Goal: Find specific page/section: Find specific page/section

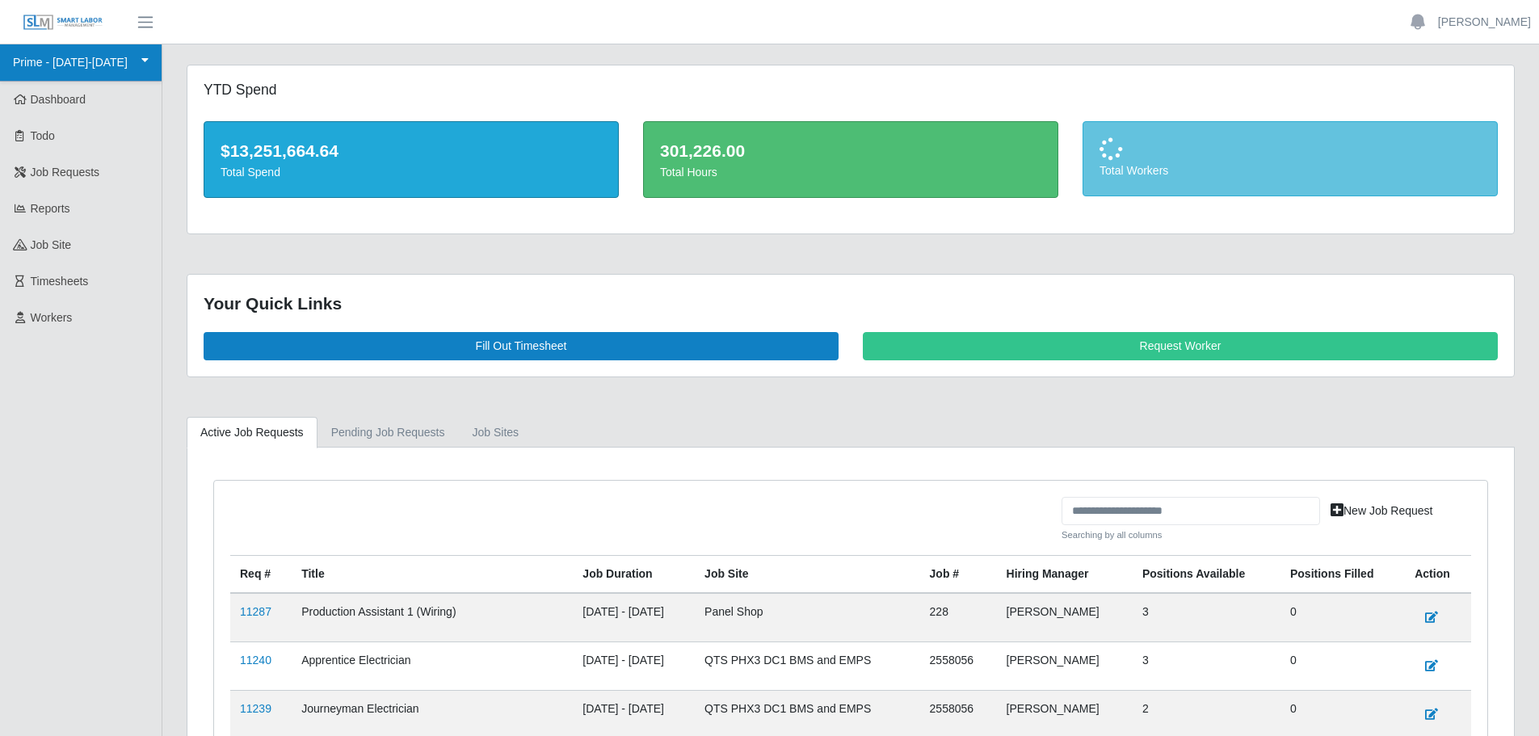
click at [104, 66] on link "Prime - [DATE]-[DATE]" at bounding box center [81, 62] width 162 height 37
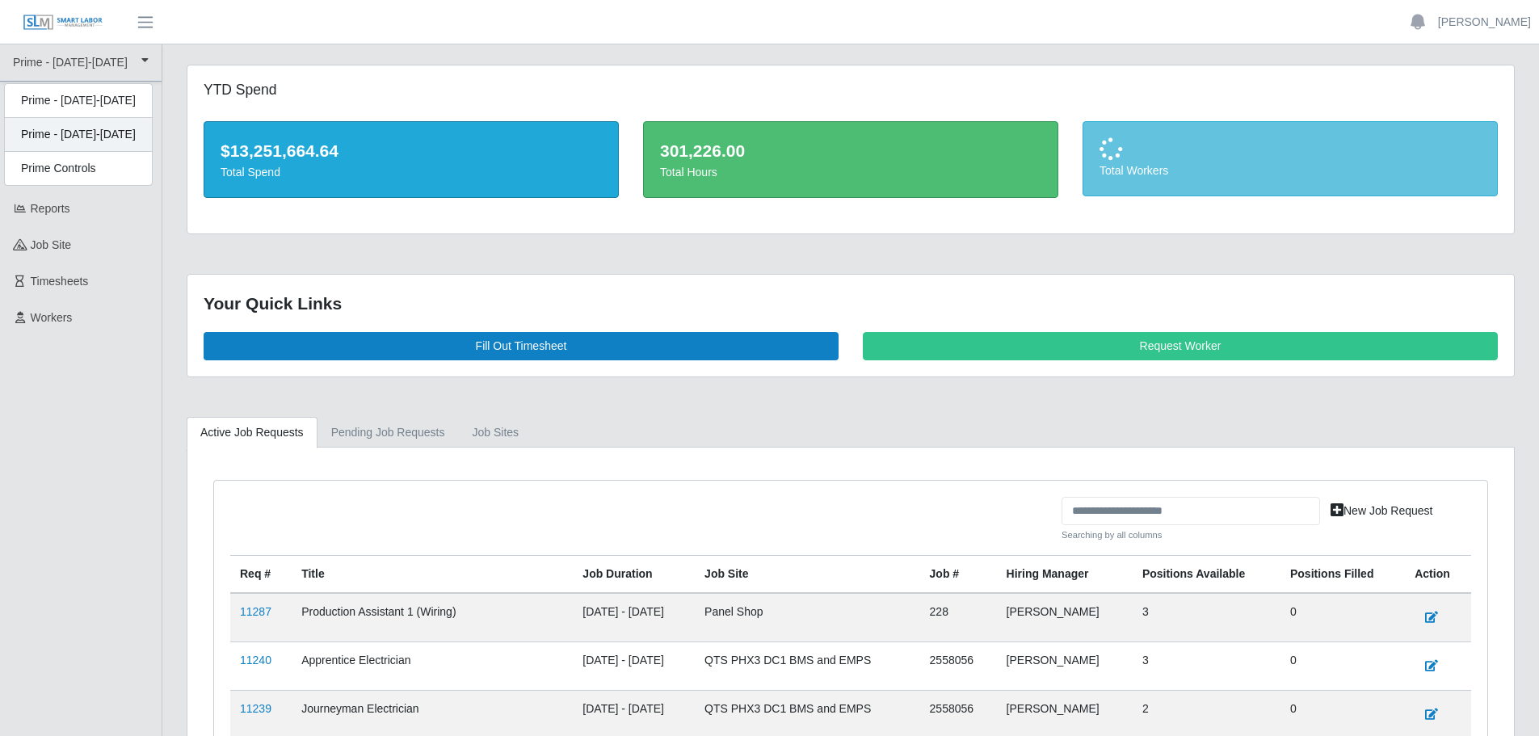
click at [108, 125] on div "Prime - [DATE]-[DATE]" at bounding box center [78, 135] width 147 height 34
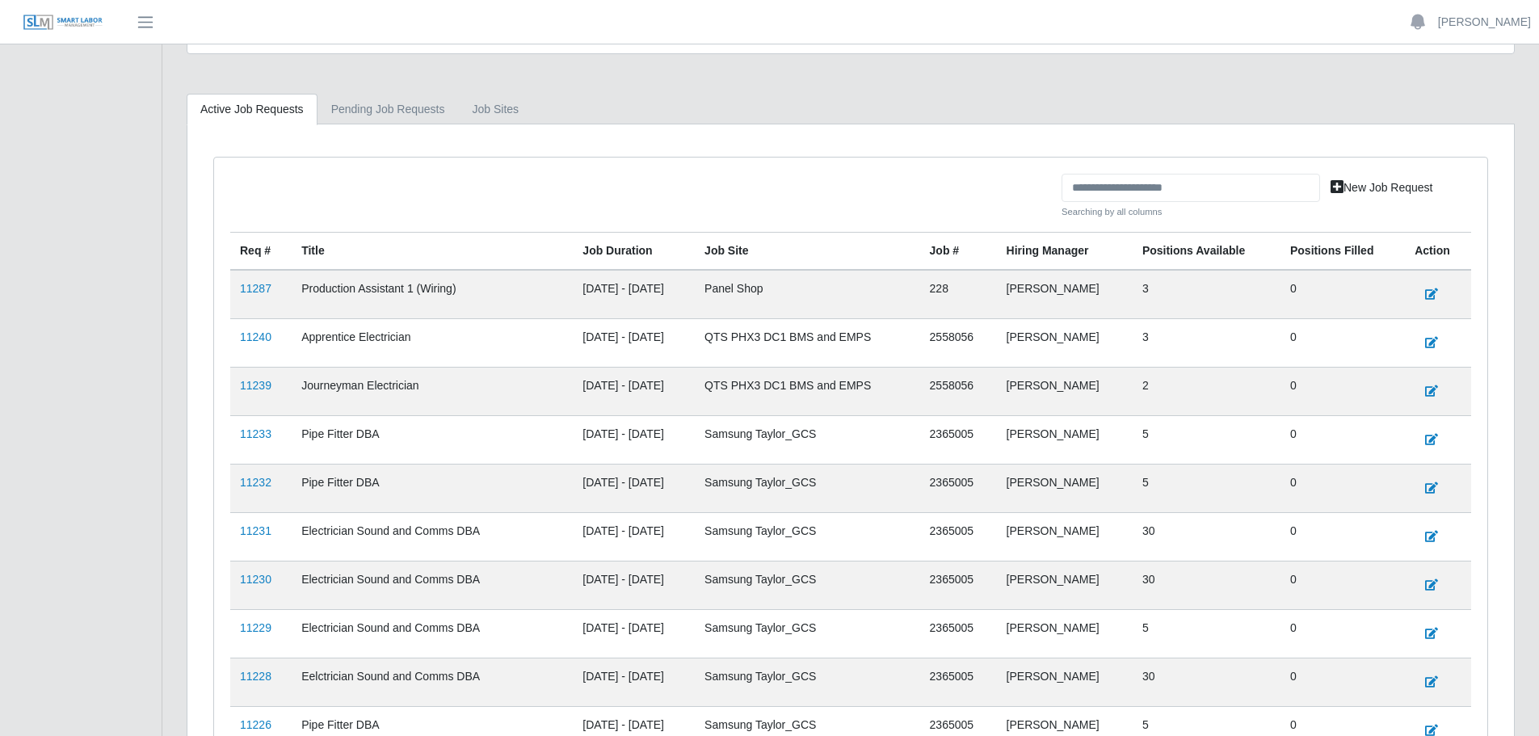
scroll to position [404, 0]
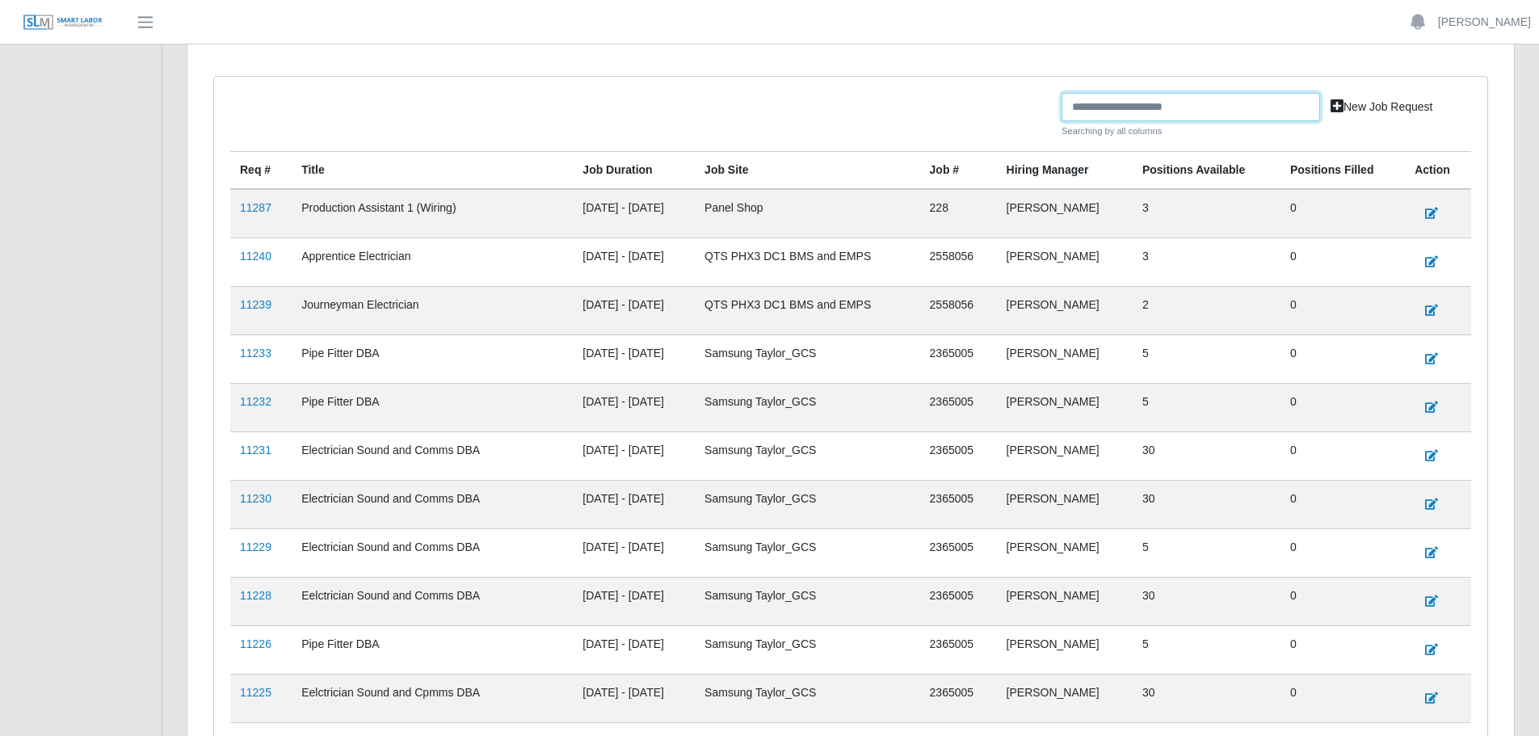
click at [1135, 103] on input "text" at bounding box center [1190, 107] width 258 height 28
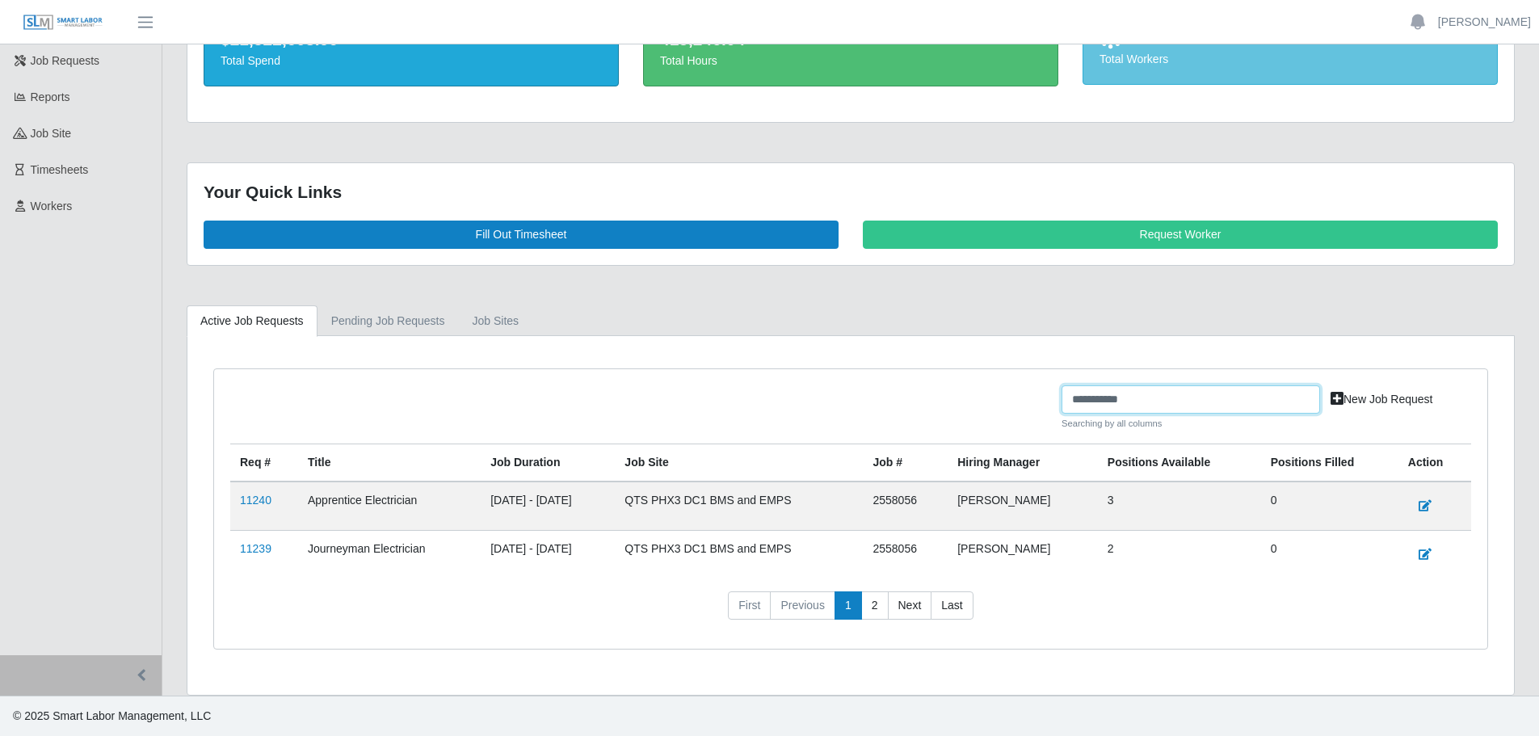
scroll to position [111, 0]
type input "**********"
click at [248, 497] on link "11240" at bounding box center [256, 500] width 32 height 13
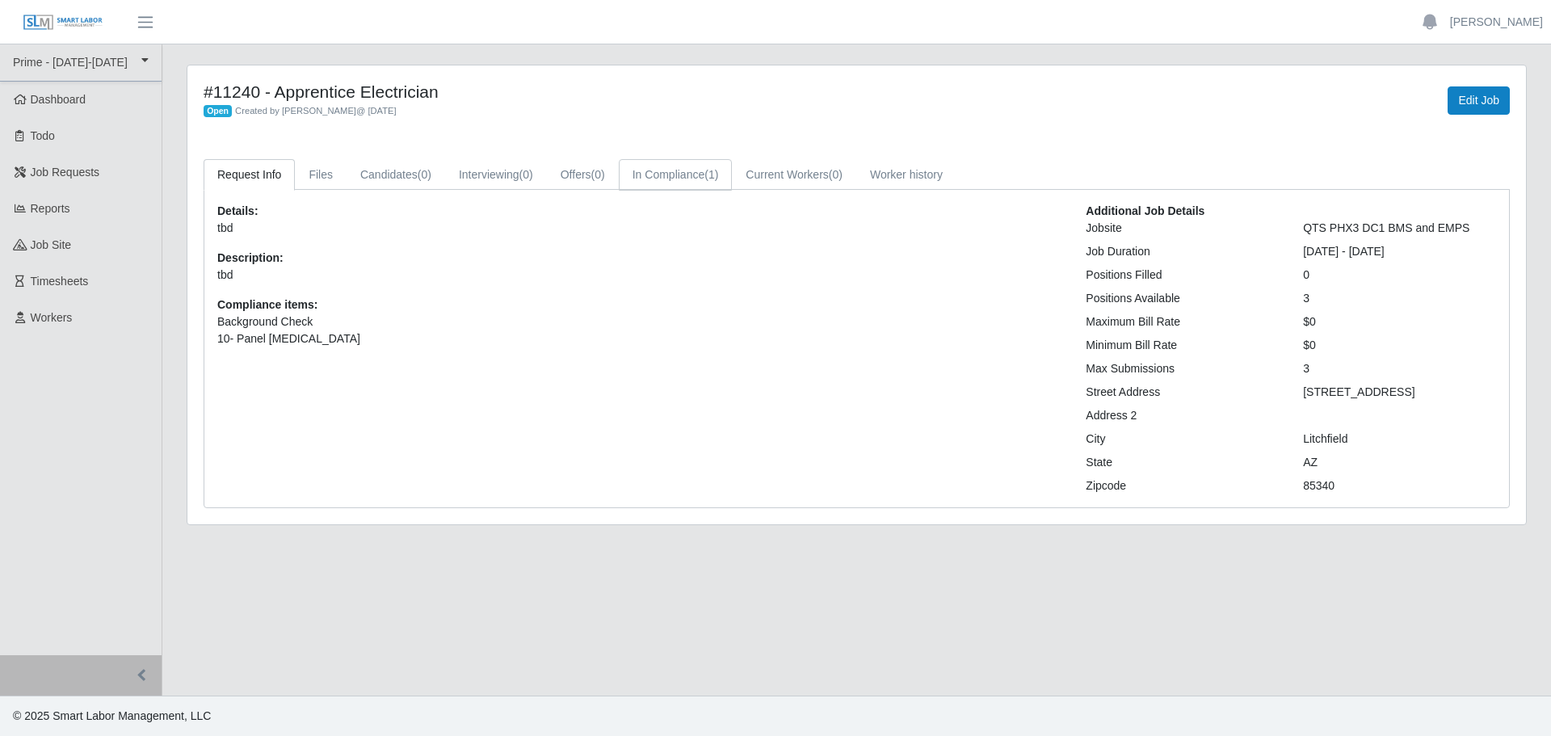
click at [682, 170] on link "In Compliance (1)" at bounding box center [676, 175] width 114 height 32
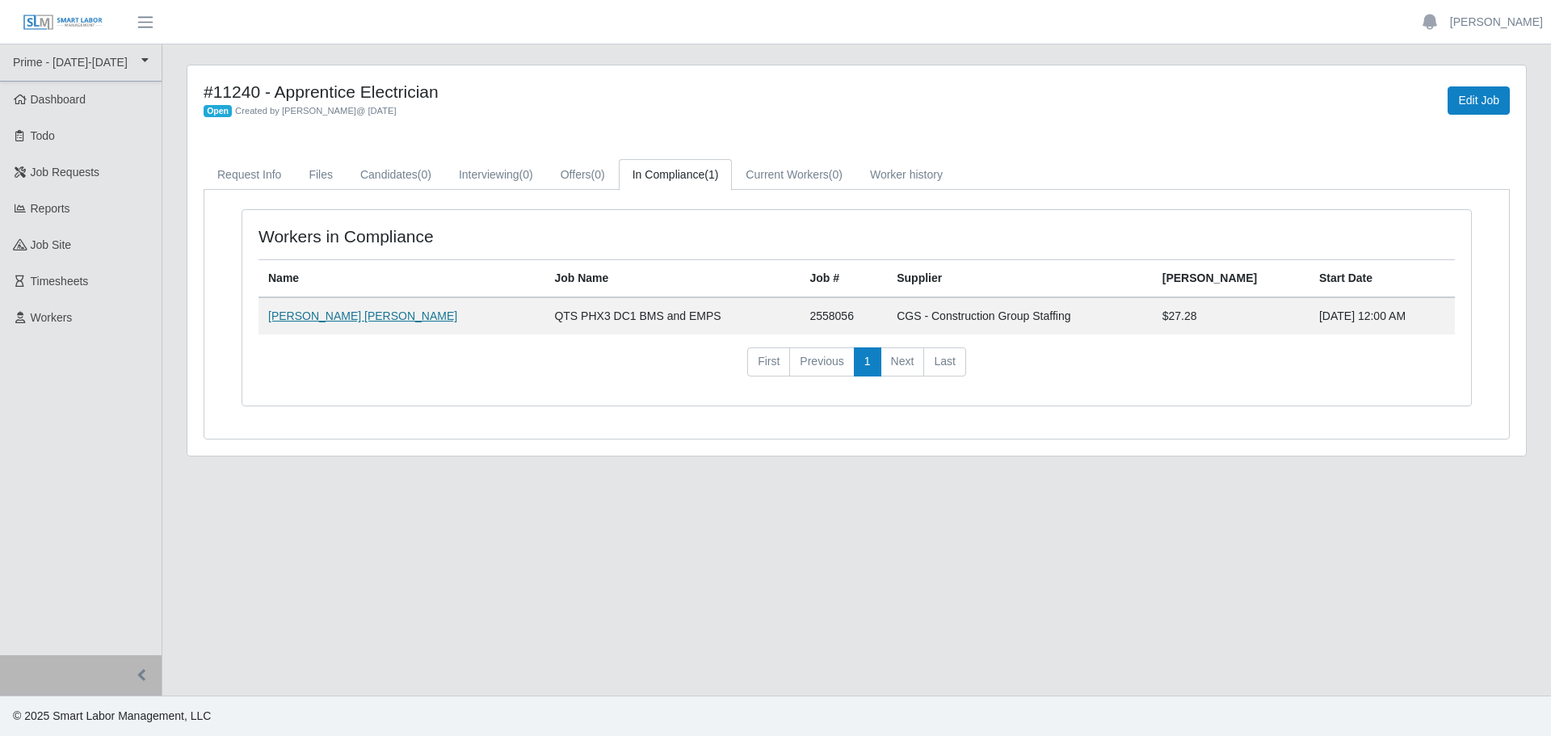
click at [349, 314] on link "Ernesto Luis Millan Oropeza" at bounding box center [362, 315] width 189 height 13
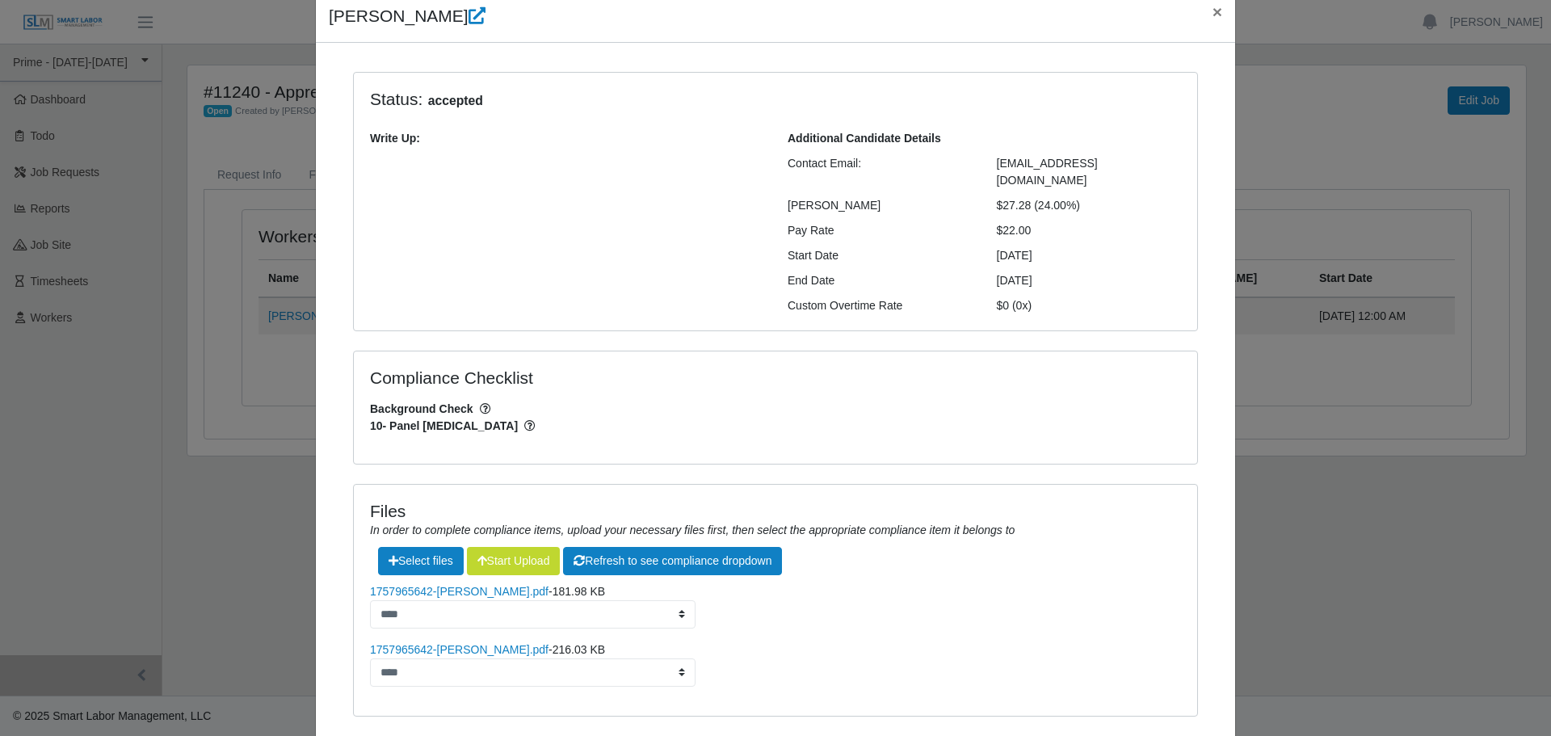
scroll to position [148, 0]
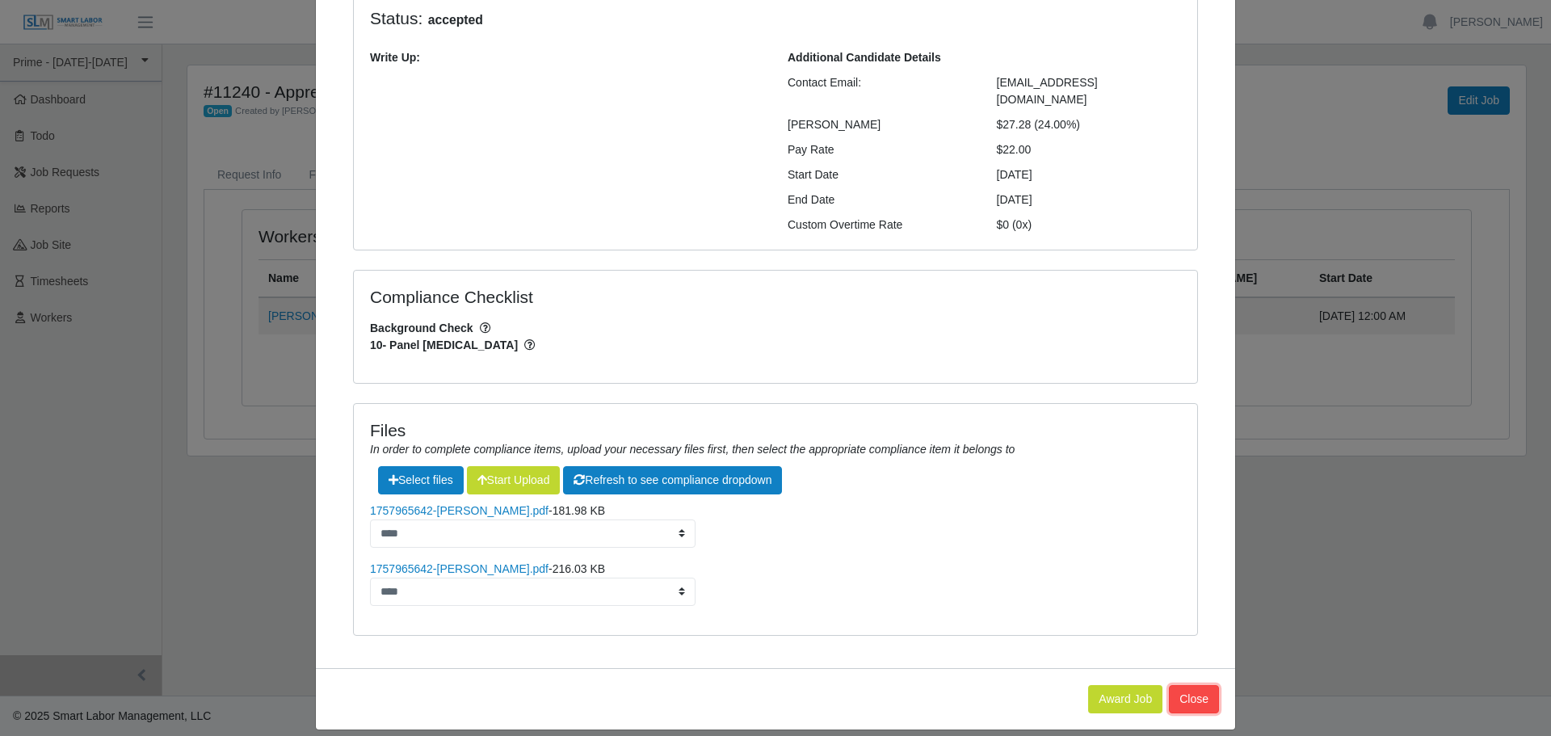
click at [1194, 685] on button "Close" at bounding box center [1194, 699] width 50 height 28
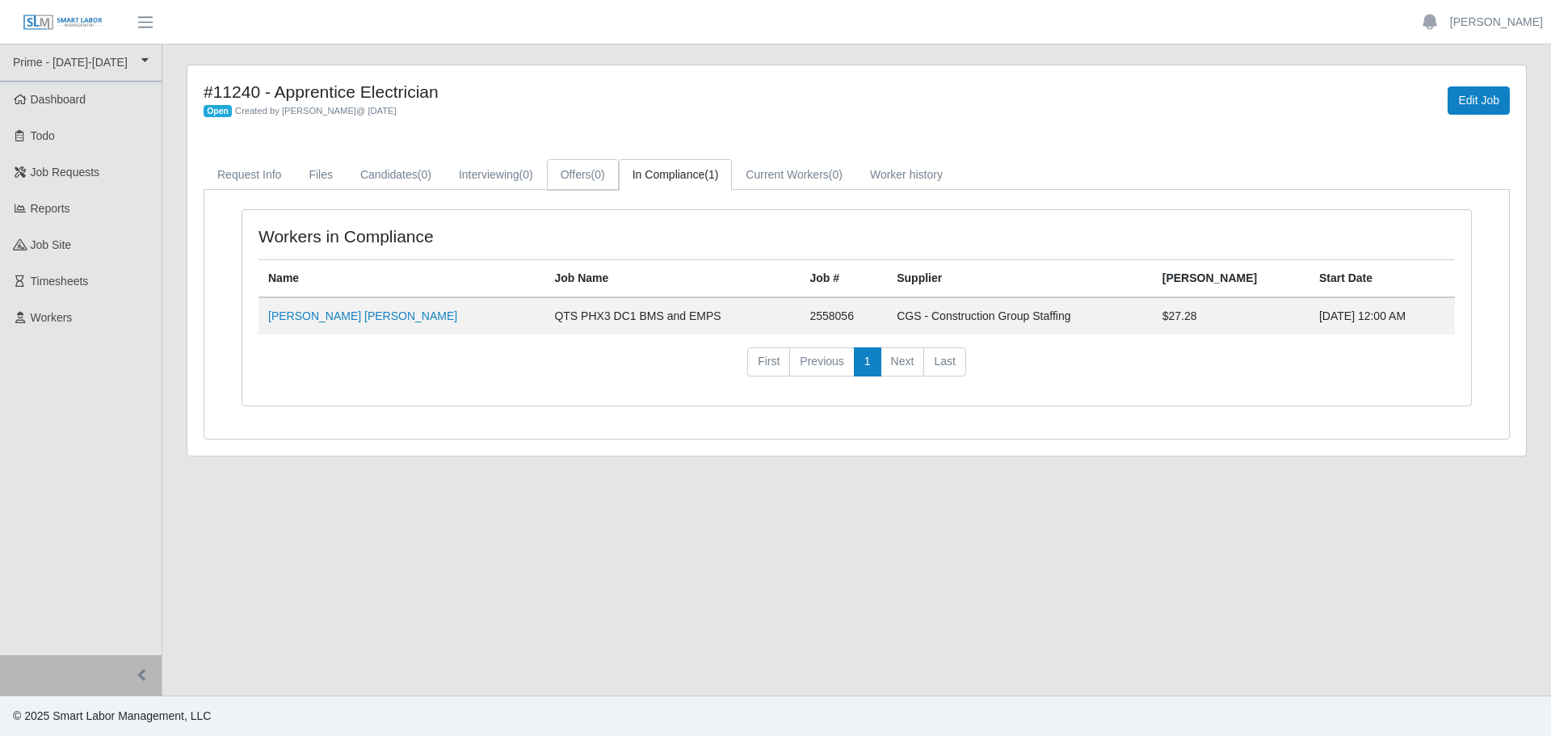
click at [590, 174] on link "Offers (0)" at bounding box center [583, 175] width 72 height 32
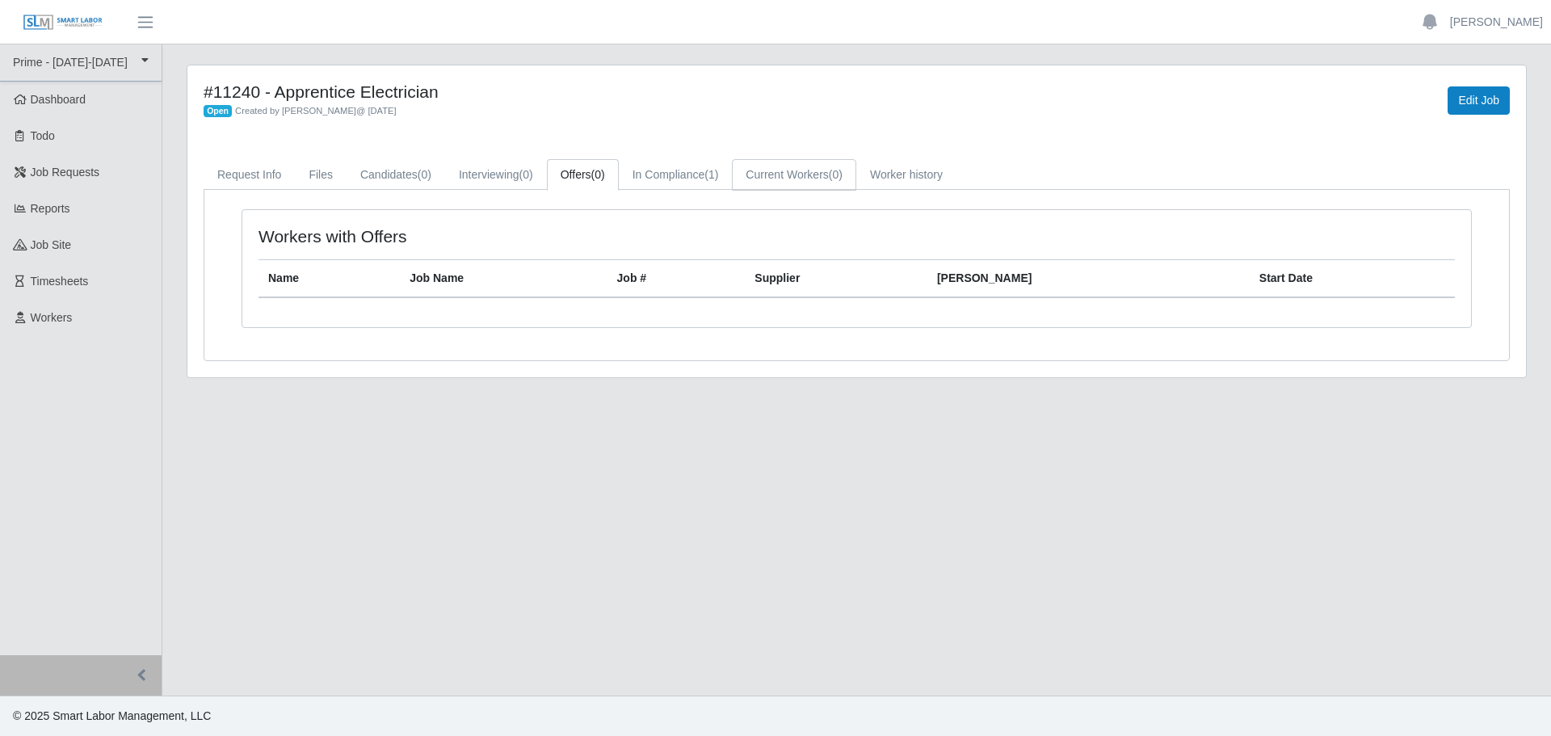
click at [775, 172] on link "Current Workers (0)" at bounding box center [794, 175] width 124 height 32
click at [514, 174] on link "Interviewing (0)" at bounding box center [496, 175] width 102 height 32
click at [425, 179] on span "(0)" at bounding box center [425, 174] width 14 height 13
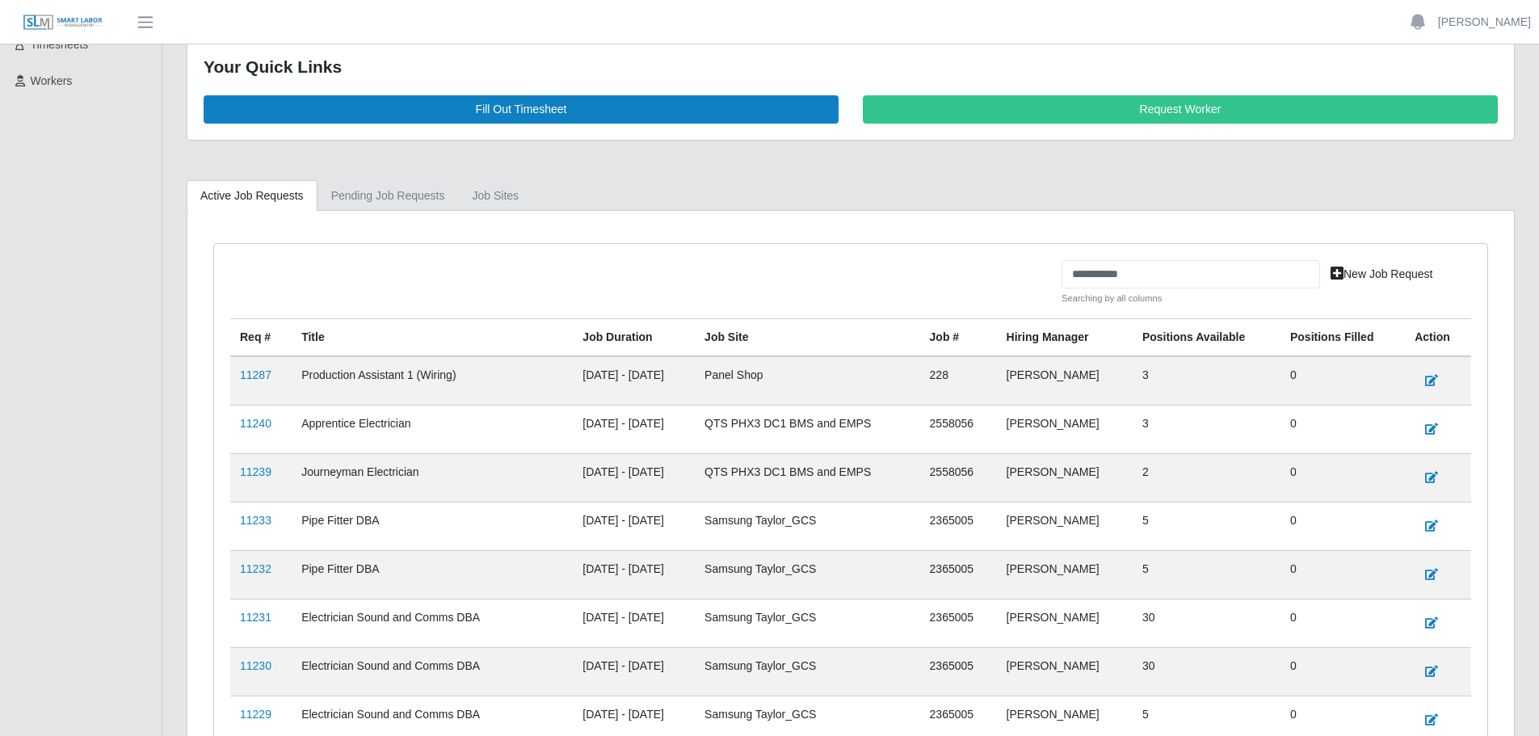
scroll to position [323, 0]
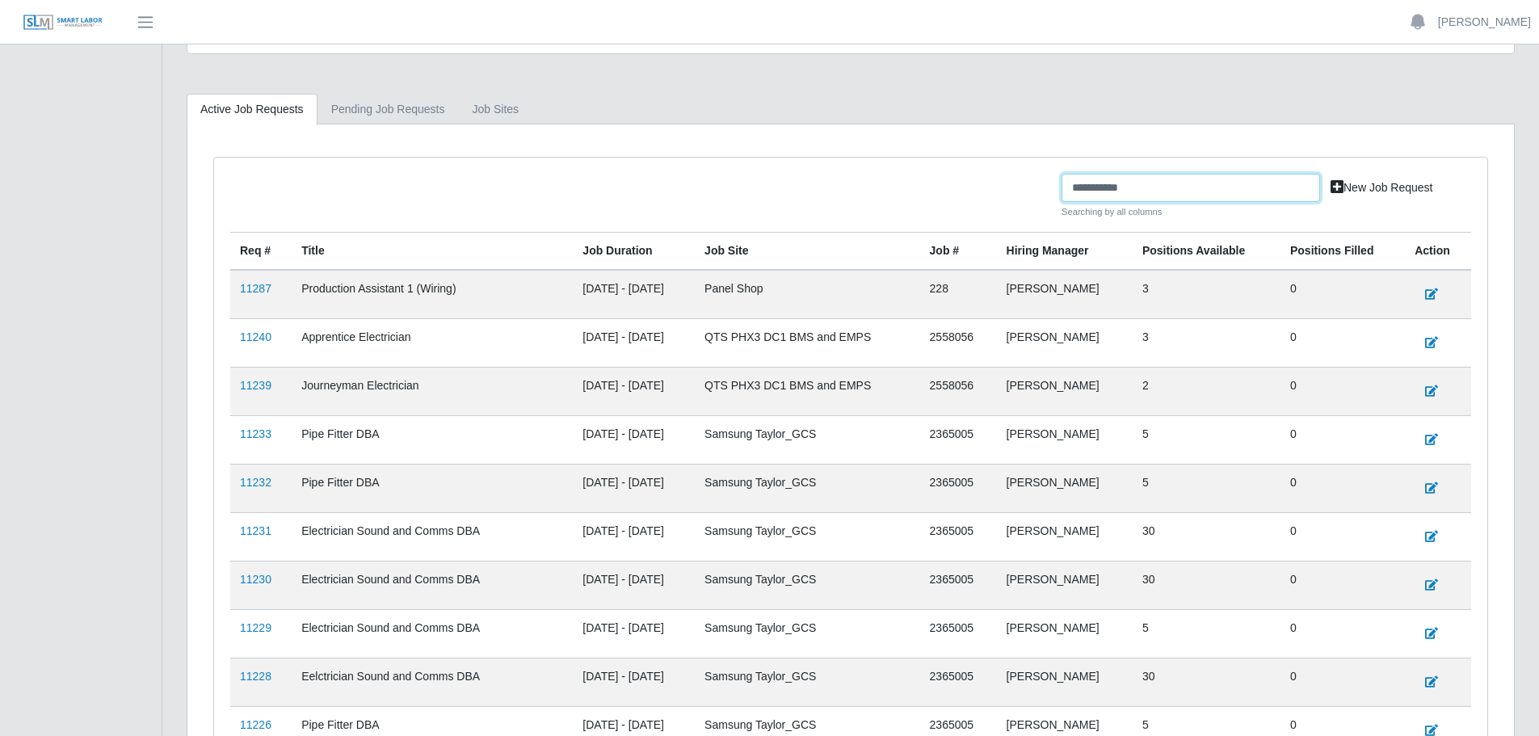
click at [1231, 191] on input "**********" at bounding box center [1190, 188] width 258 height 28
click at [258, 389] on link "11239" at bounding box center [256, 385] width 32 height 13
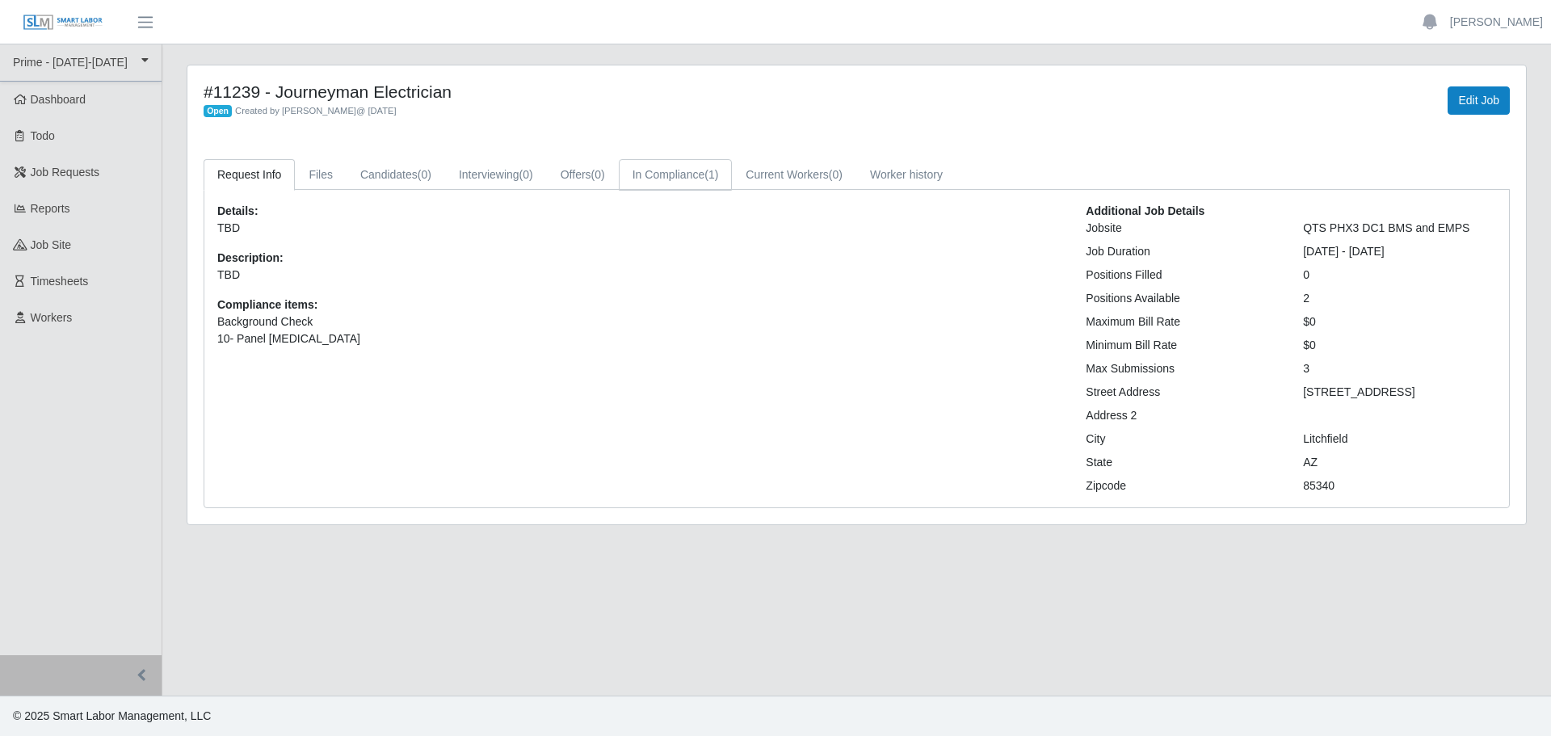
click at [678, 179] on link "In Compliance (1)" at bounding box center [676, 175] width 114 height 32
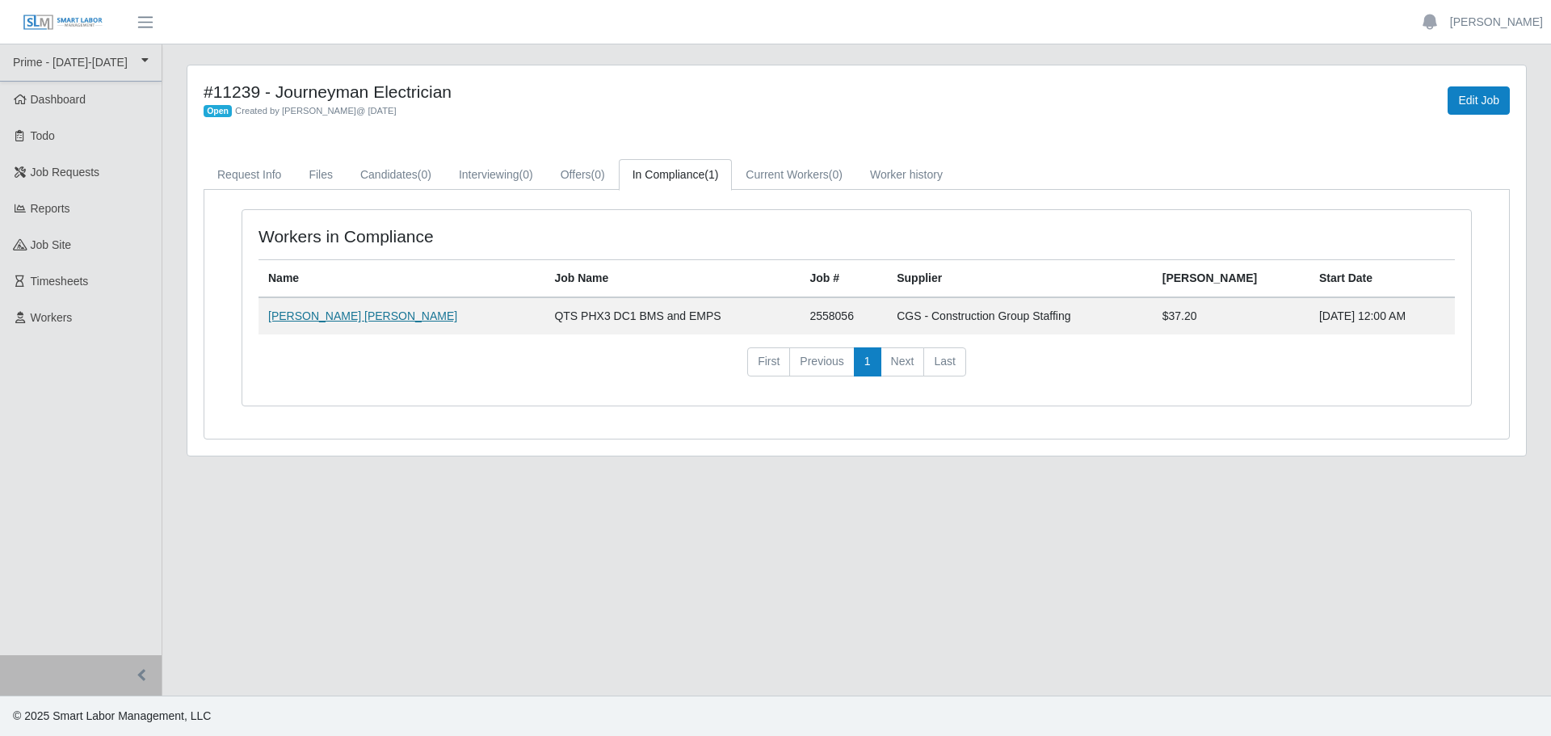
click at [413, 321] on link "Leah Ximena Hernandez Mendoza" at bounding box center [362, 315] width 189 height 13
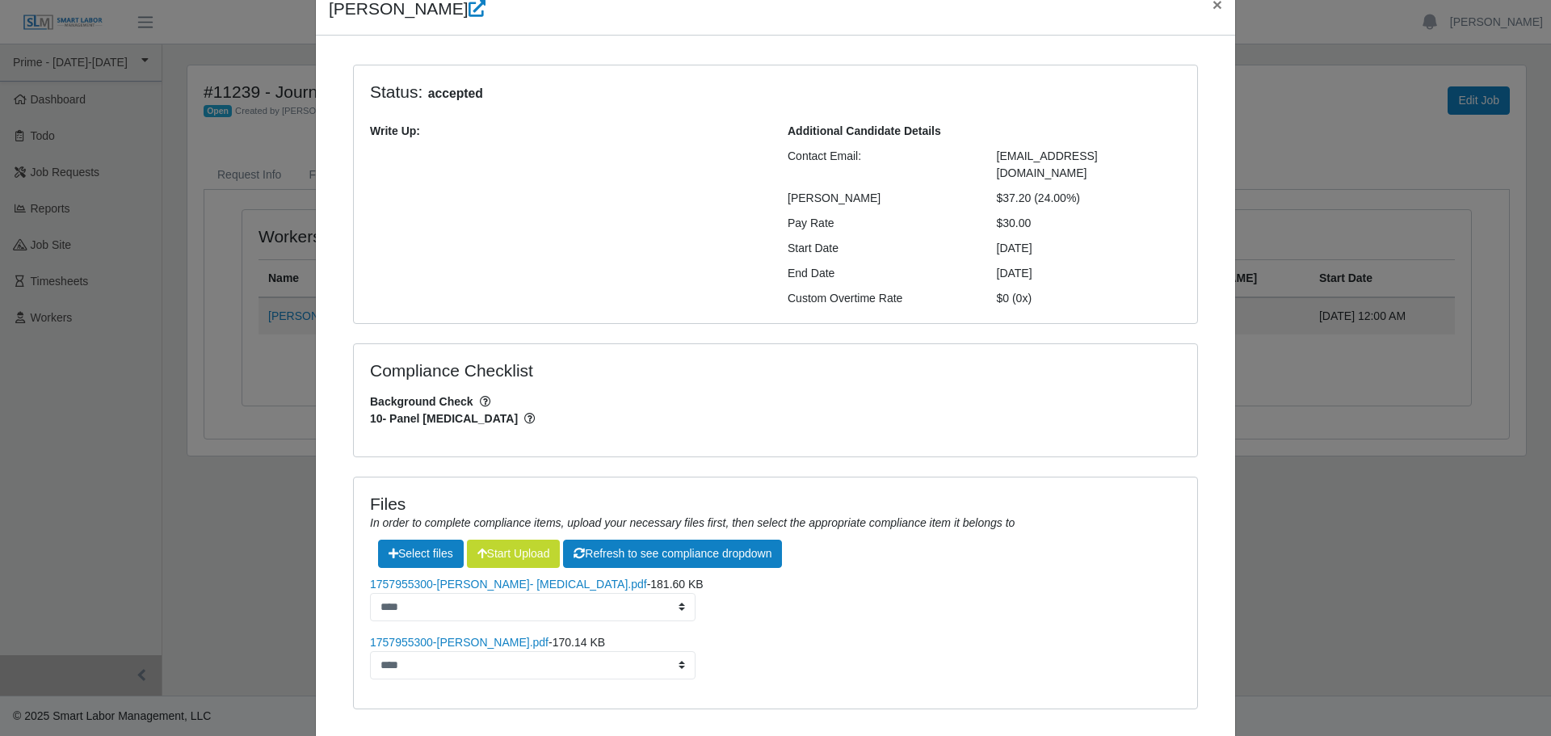
scroll to position [148, 0]
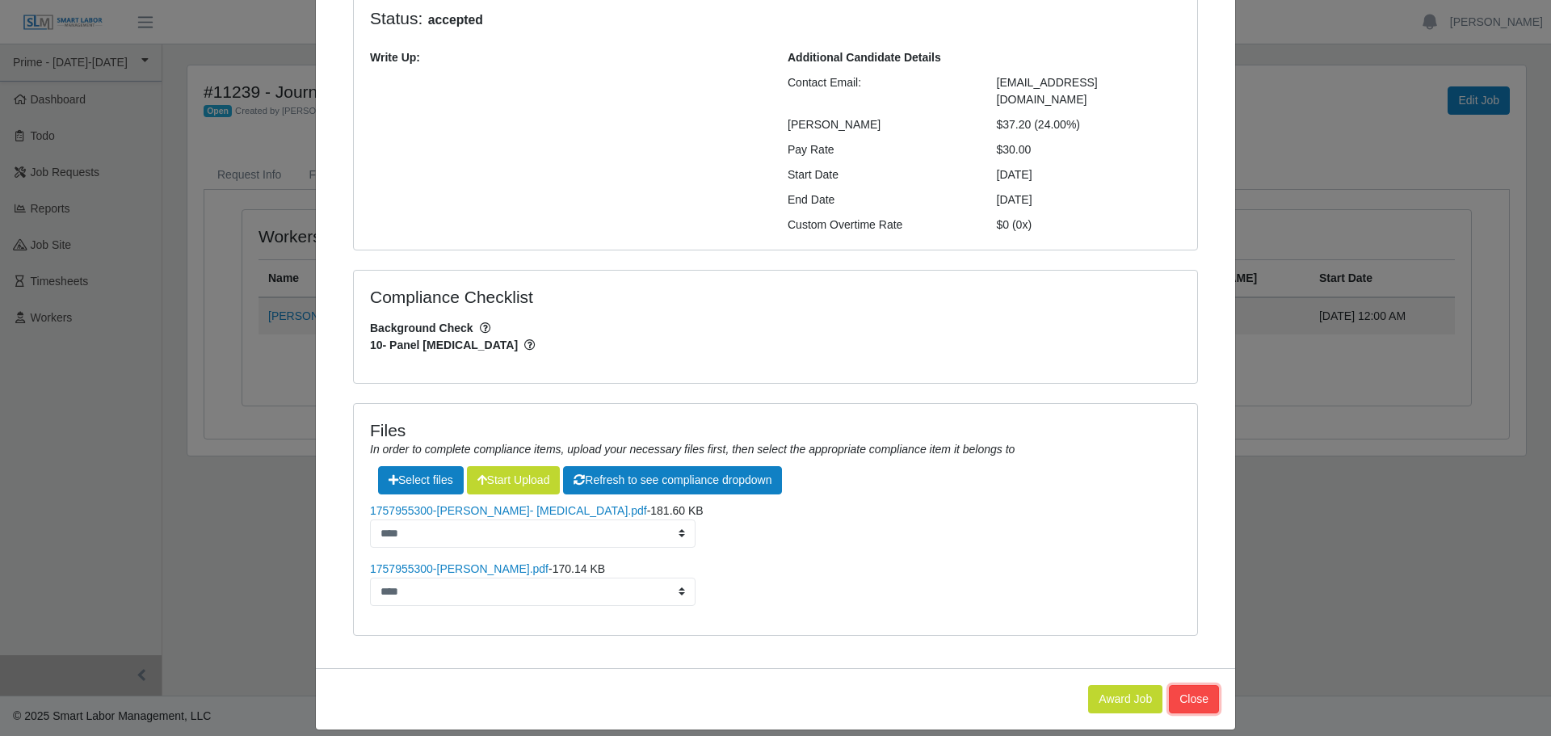
click at [1188, 685] on button "Close" at bounding box center [1194, 699] width 50 height 28
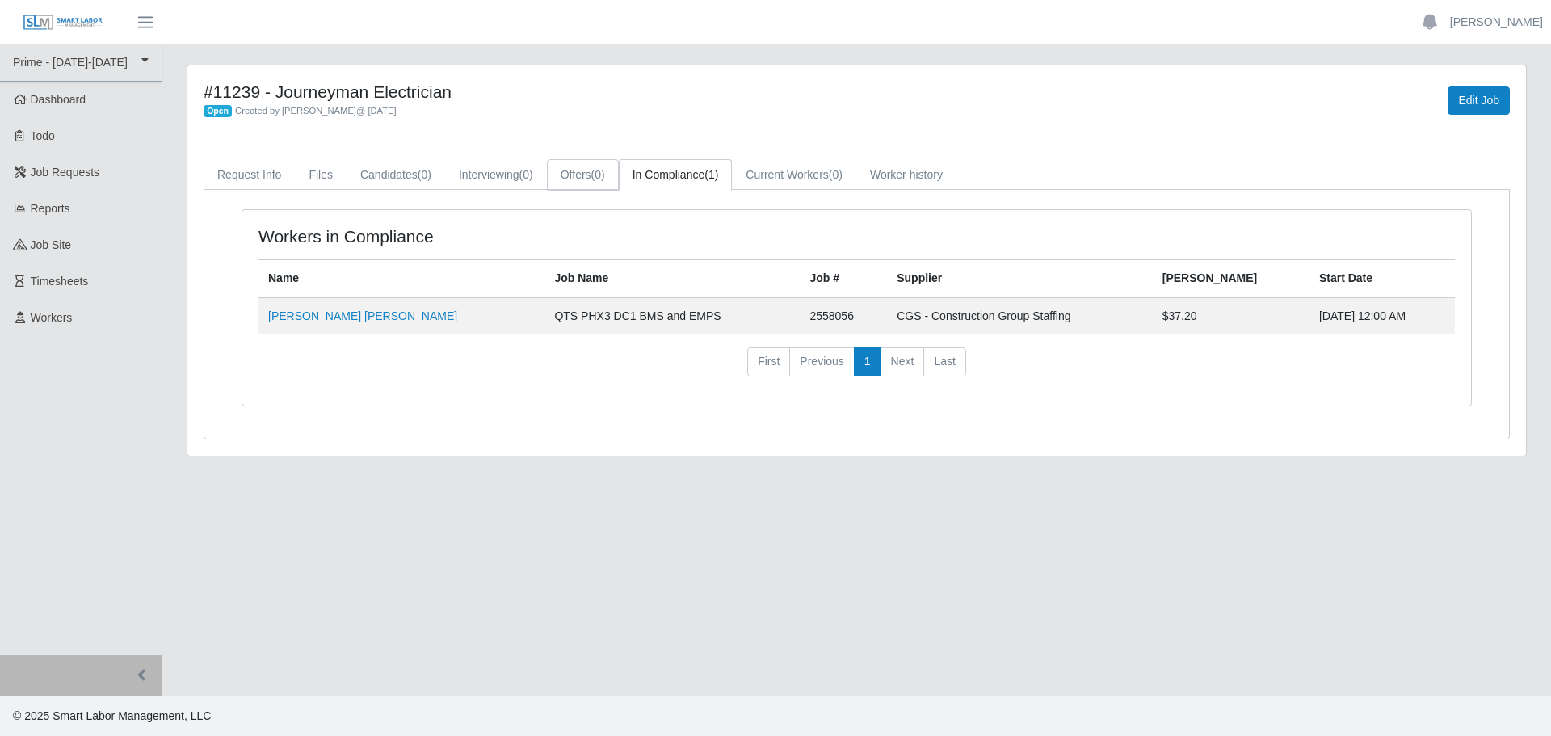
click at [573, 166] on link "Offers (0)" at bounding box center [583, 175] width 72 height 32
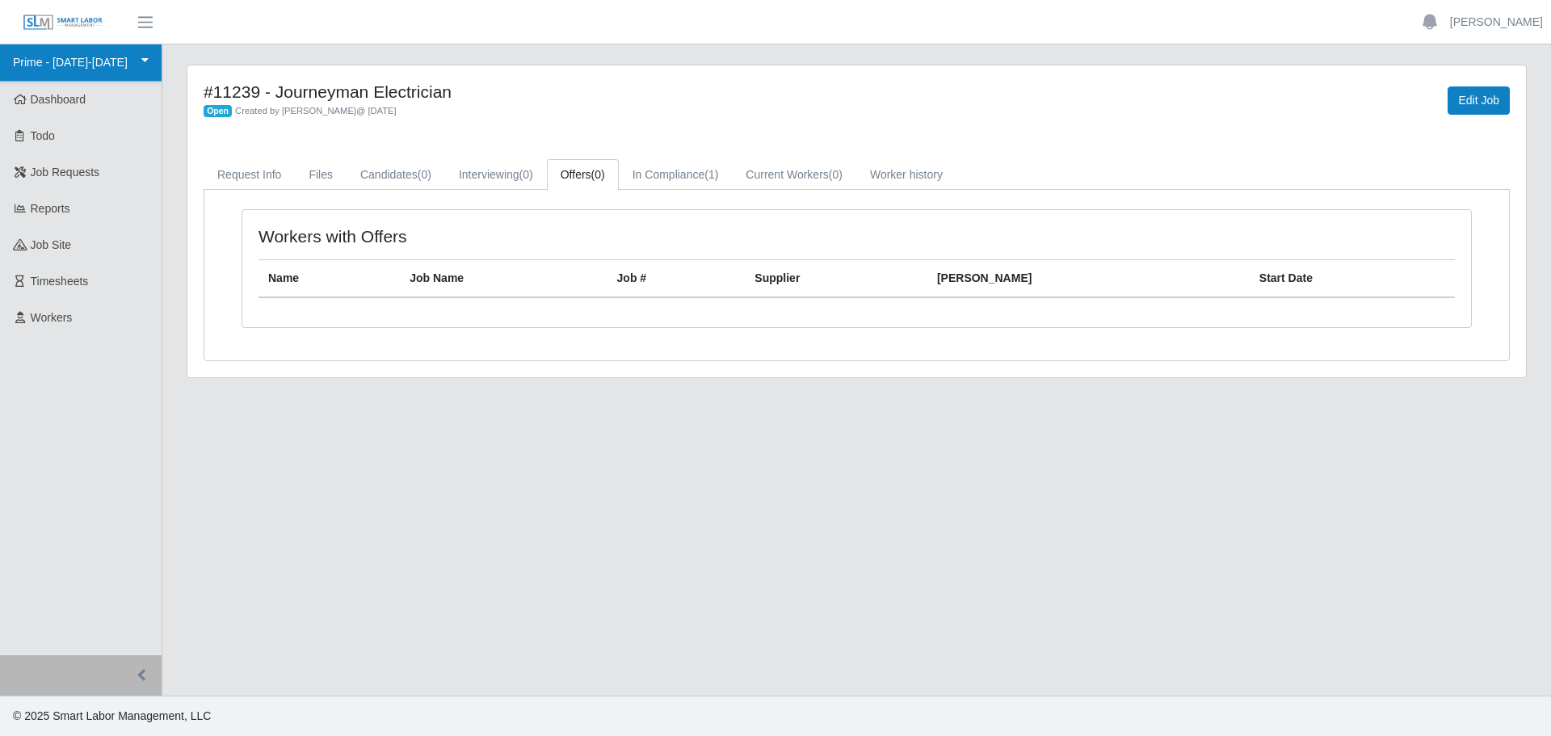
click at [68, 68] on link "Prime - [DATE]-[DATE]" at bounding box center [81, 62] width 162 height 37
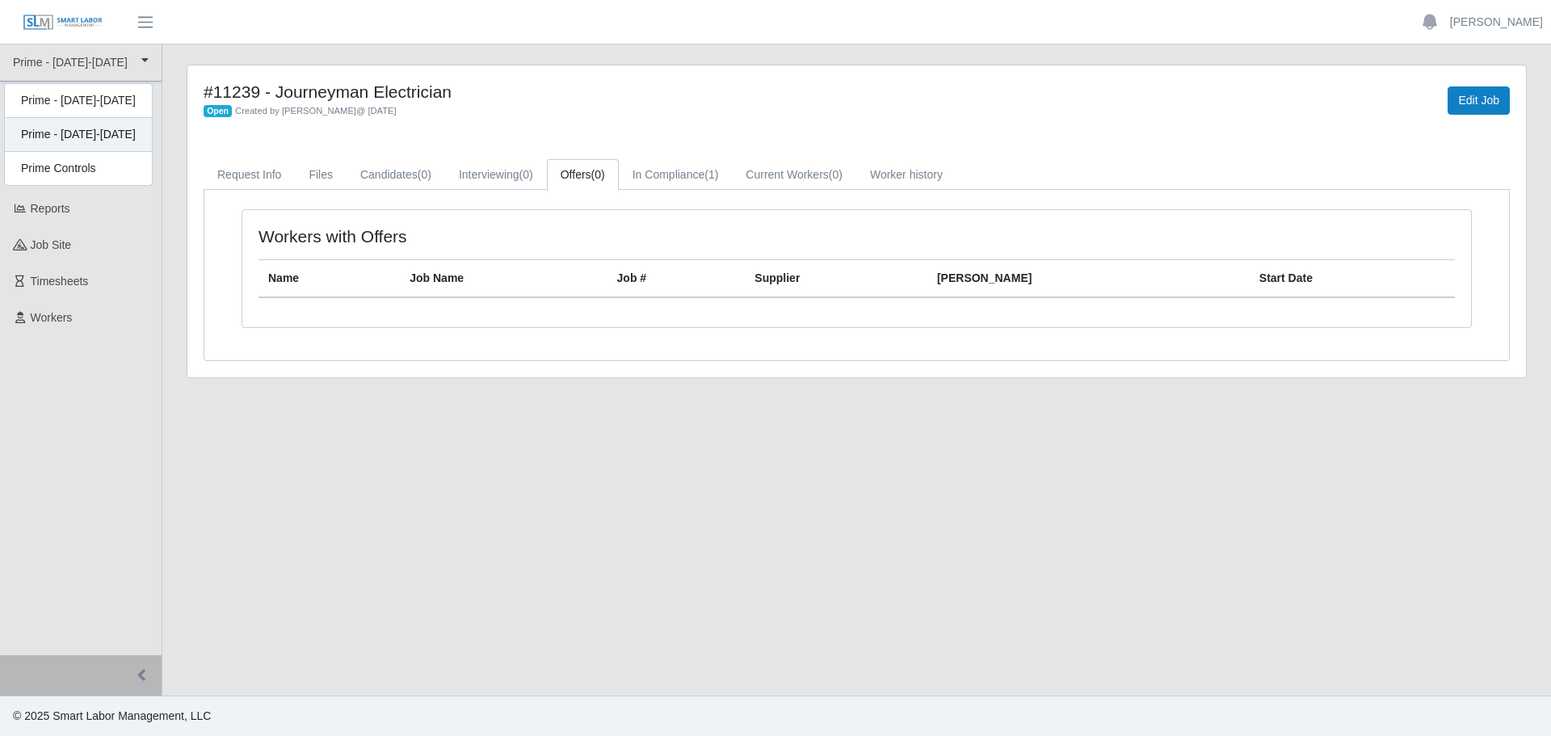
click at [86, 141] on div "Prime - [DATE]-[DATE]" at bounding box center [78, 135] width 147 height 34
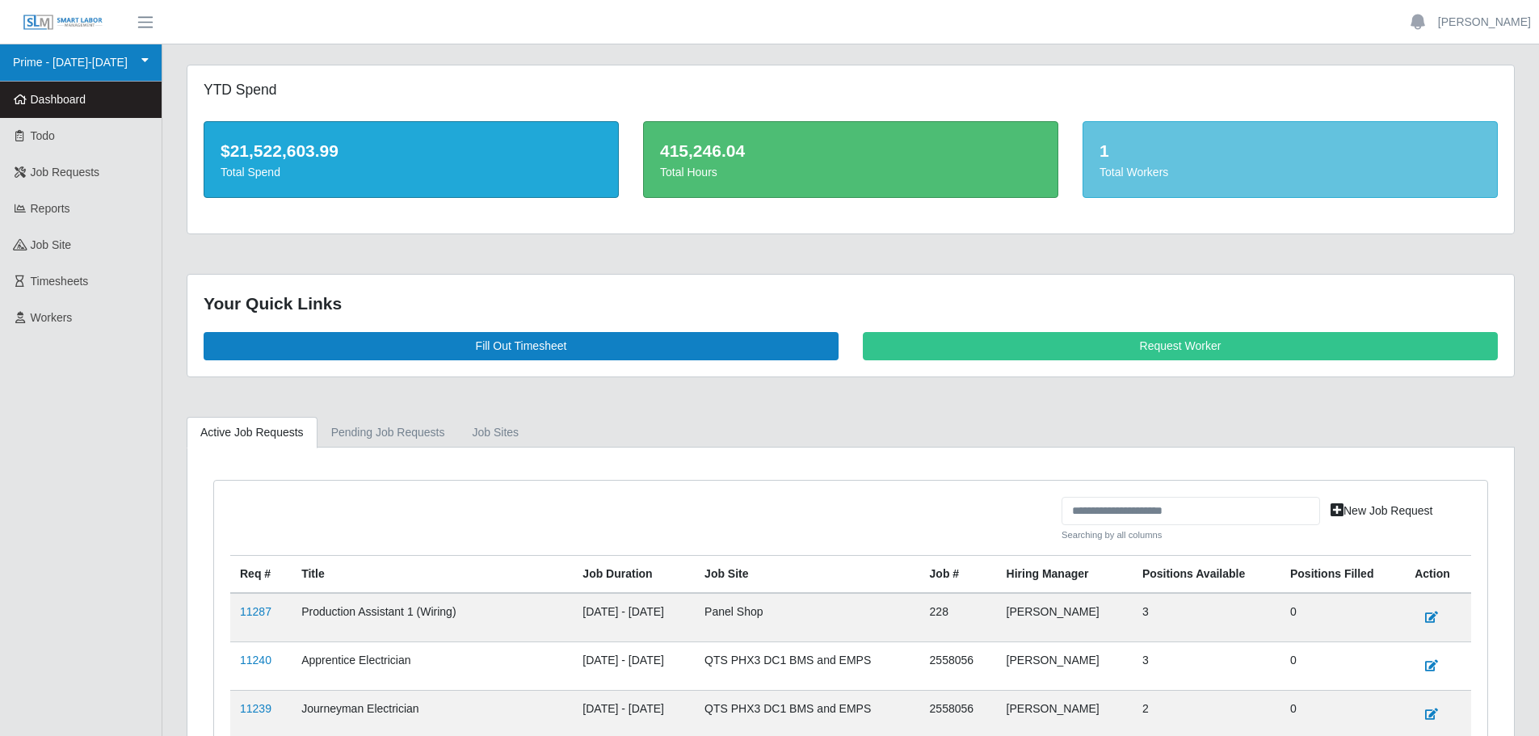
click at [92, 71] on link "Prime - [DATE]-[DATE]" at bounding box center [81, 62] width 162 height 37
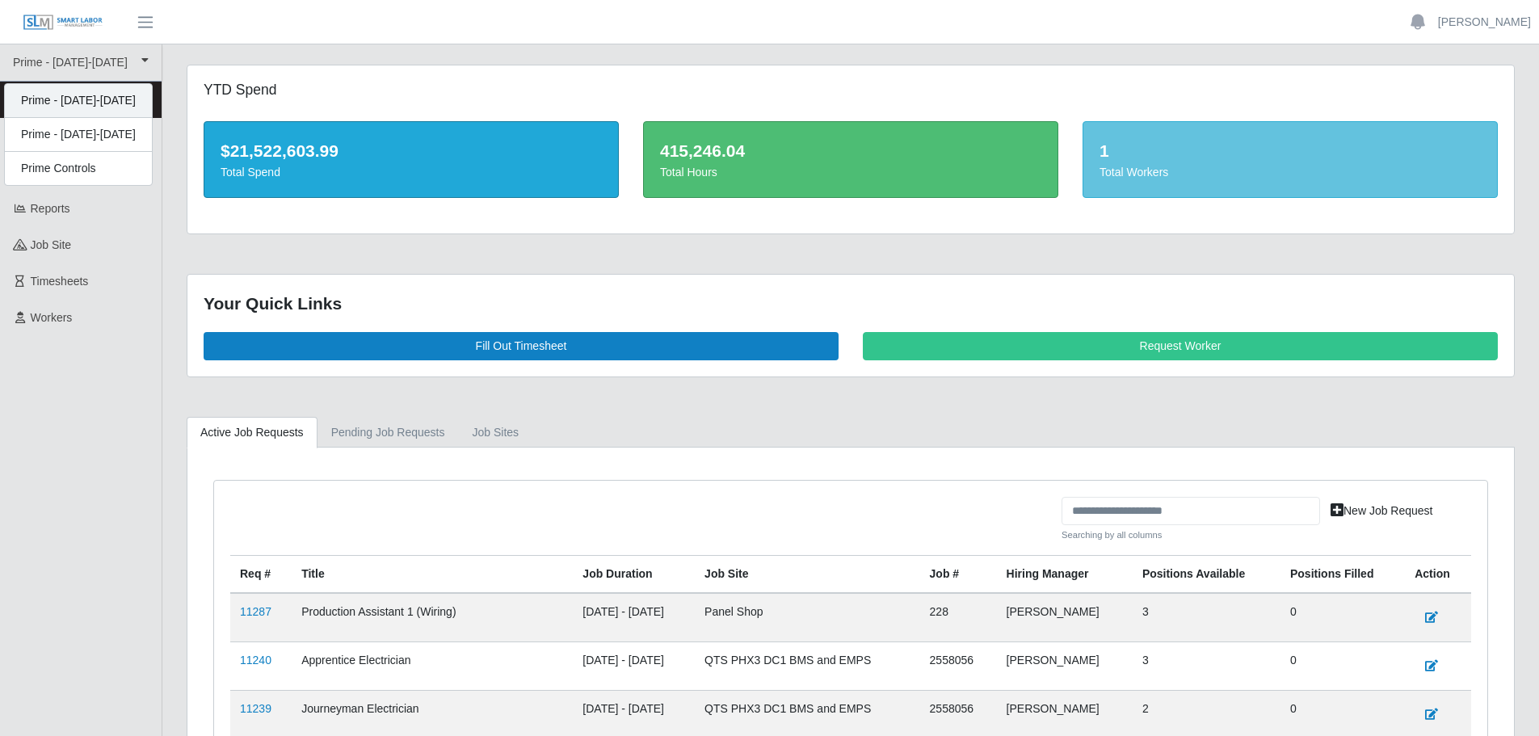
click at [103, 100] on div "Prime - [DATE]-[DATE]" at bounding box center [78, 101] width 147 height 34
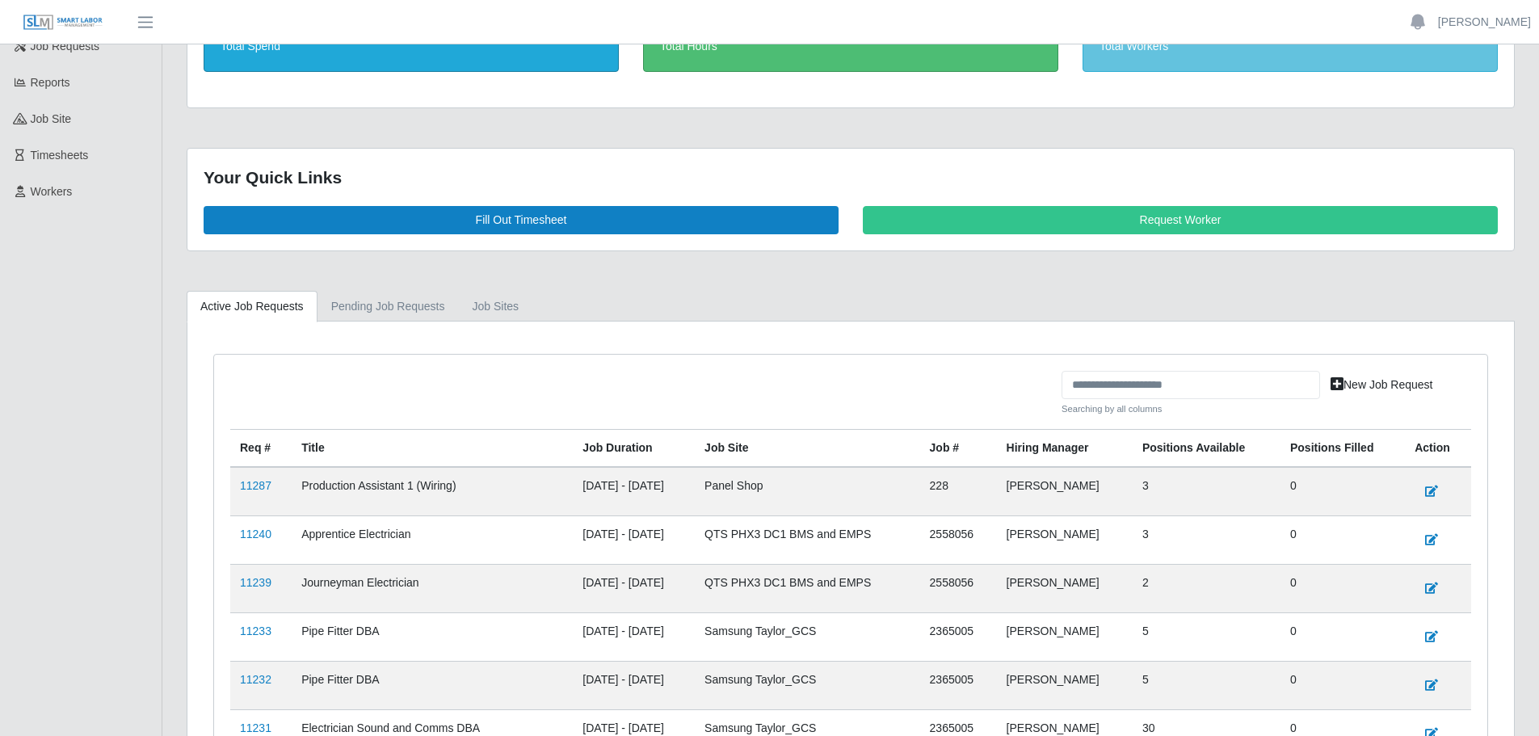
scroll to position [162, 0]
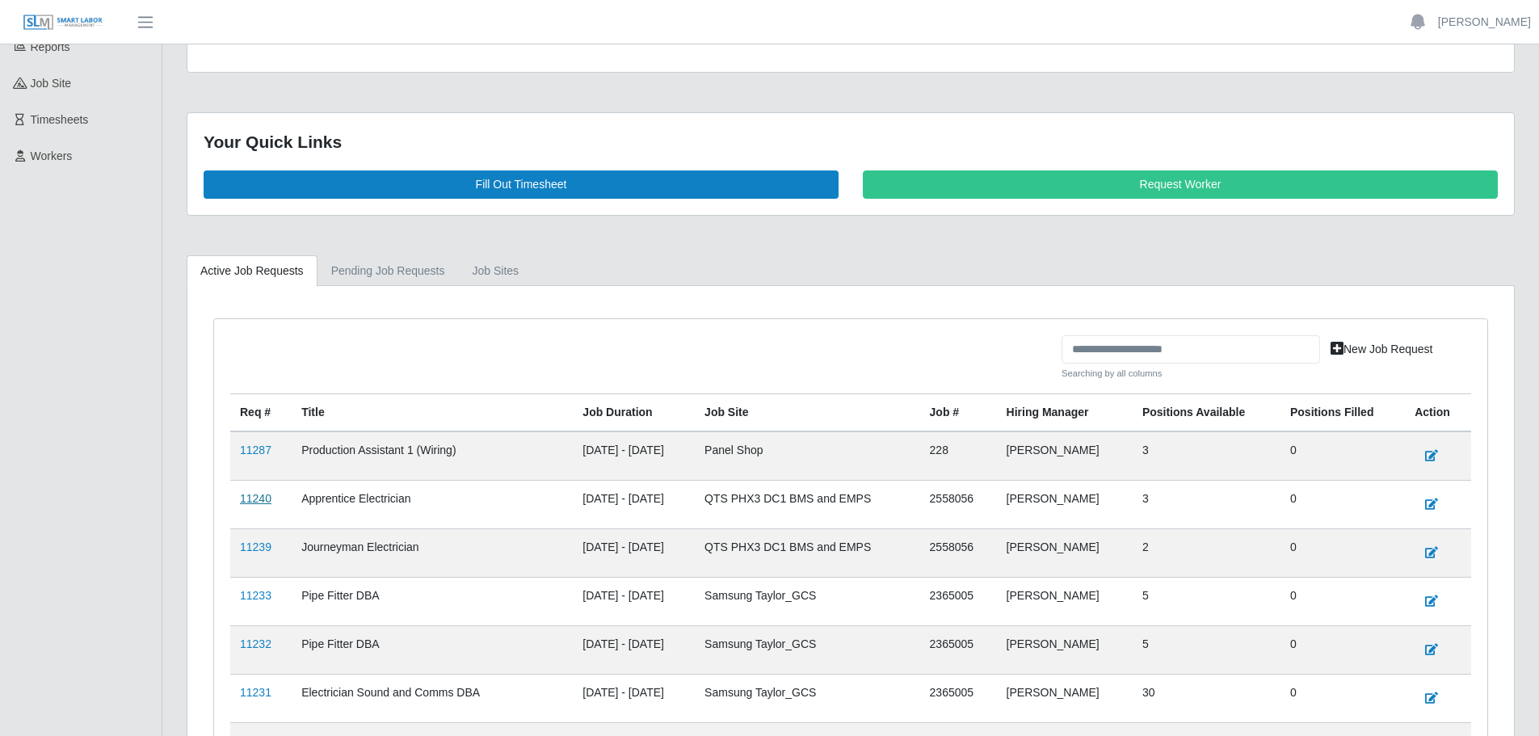
click at [262, 502] on link "11240" at bounding box center [256, 498] width 32 height 13
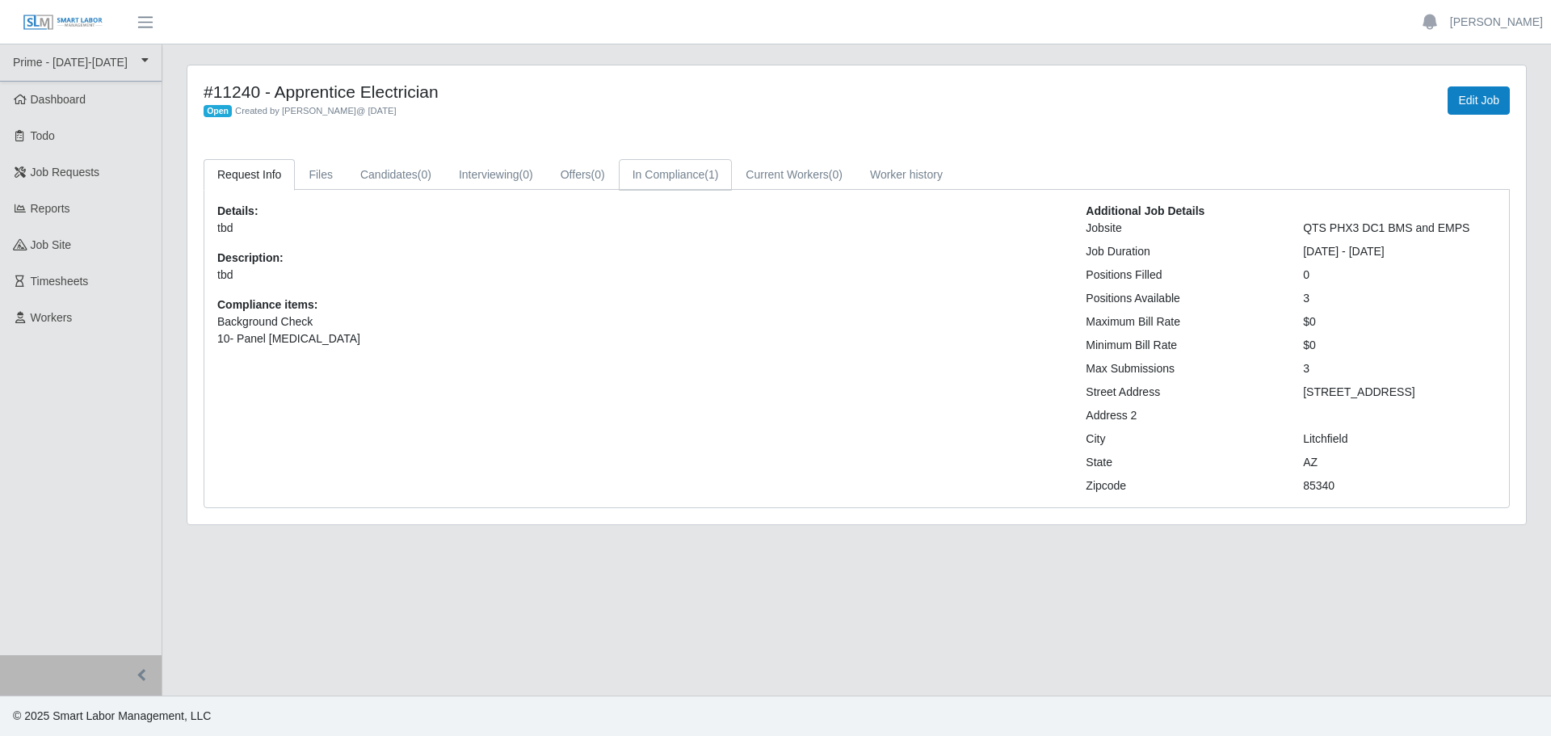
click at [655, 181] on link "In Compliance (1)" at bounding box center [676, 175] width 114 height 32
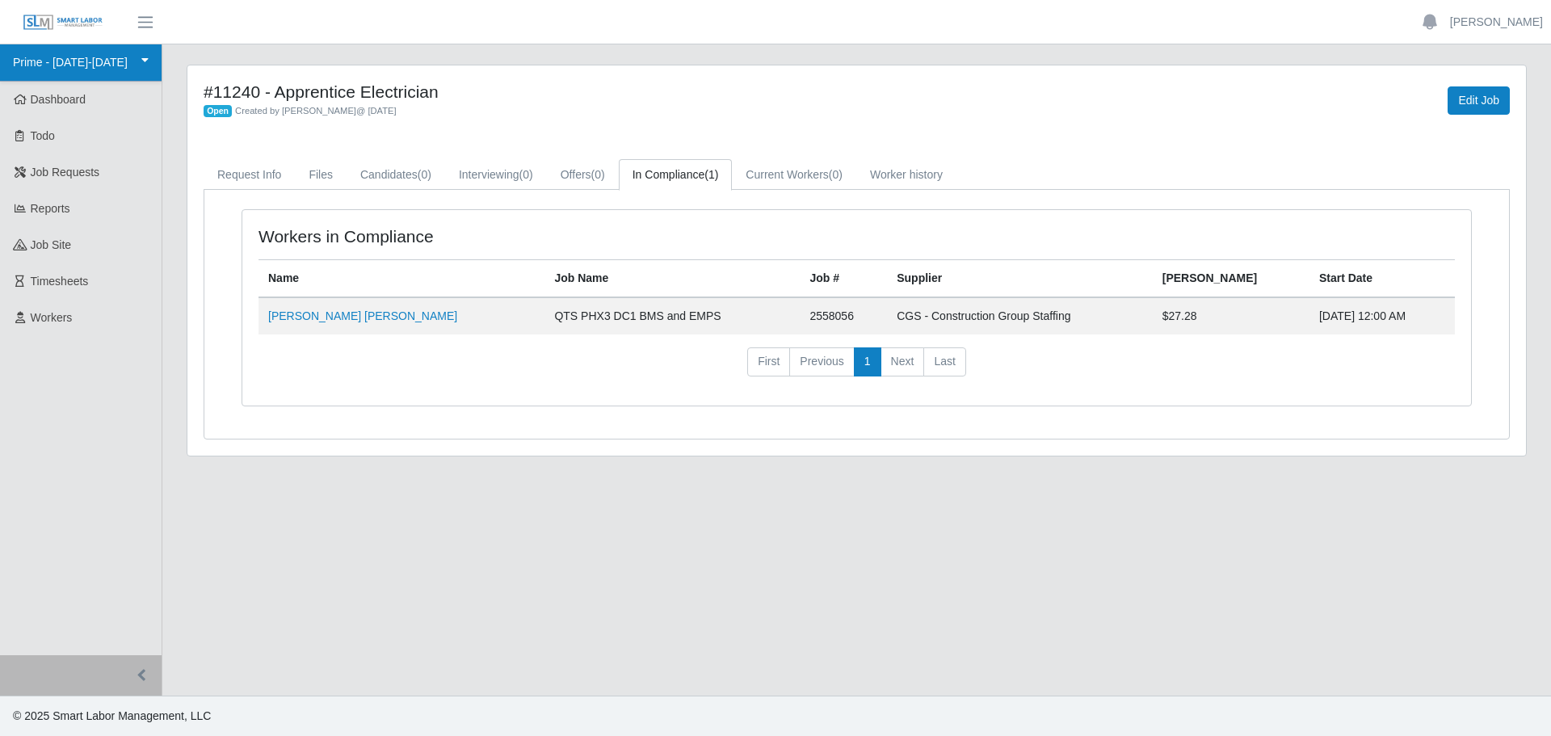
click at [107, 60] on link "Prime - [DATE]-[DATE]" at bounding box center [81, 62] width 162 height 37
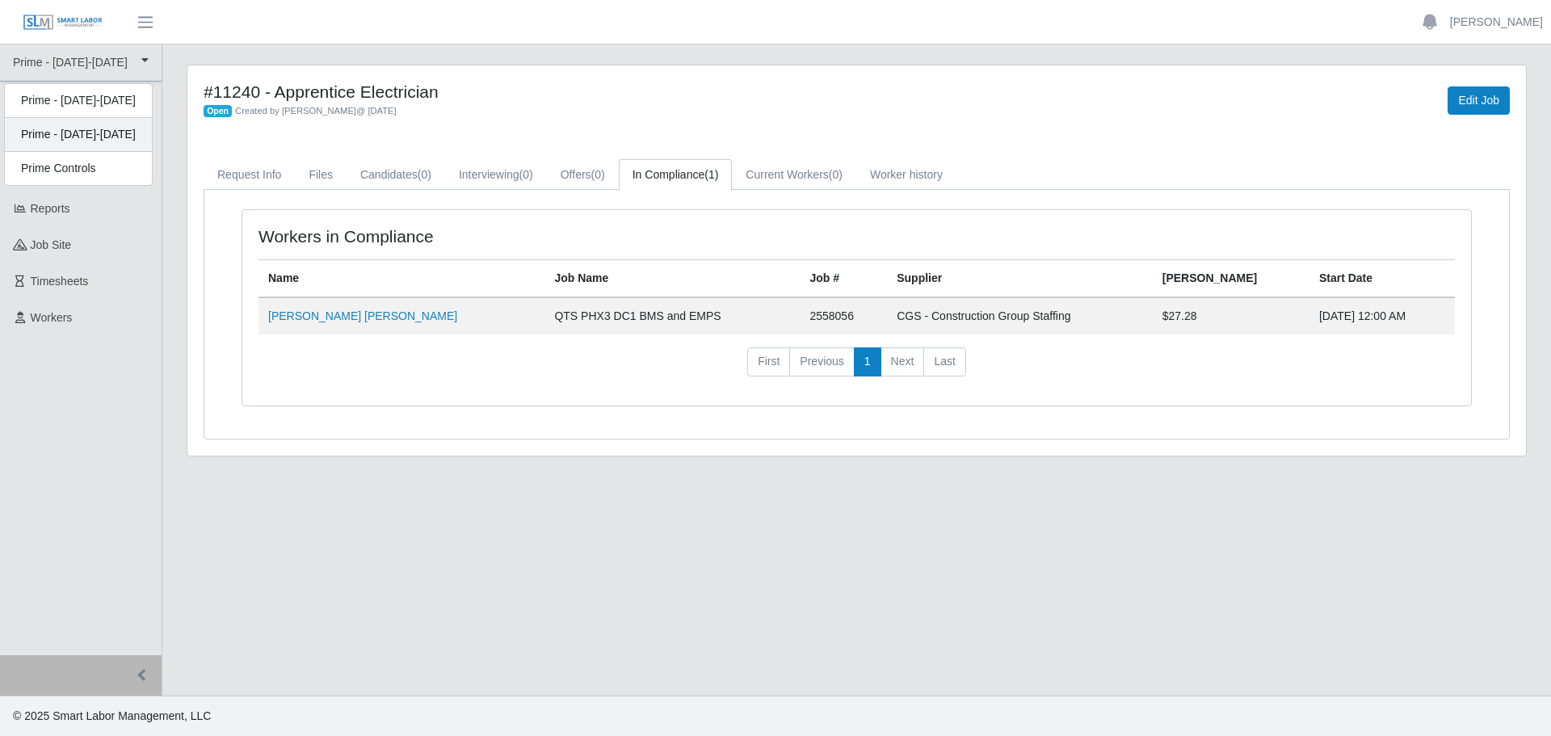
click at [109, 129] on div "Prime - [DATE]-[DATE]" at bounding box center [78, 135] width 147 height 34
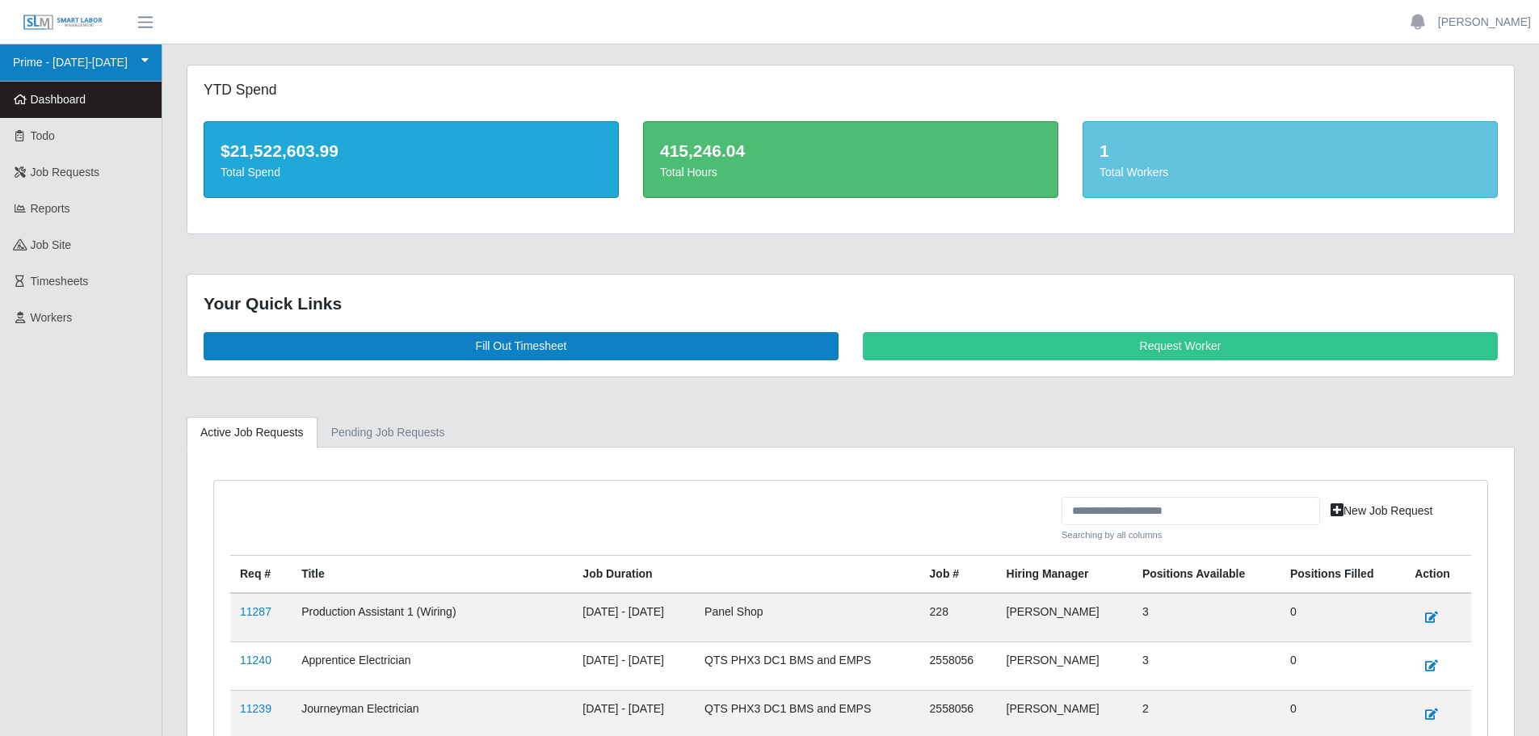
click at [73, 60] on link "Prime - [DATE]-[DATE]" at bounding box center [81, 62] width 162 height 37
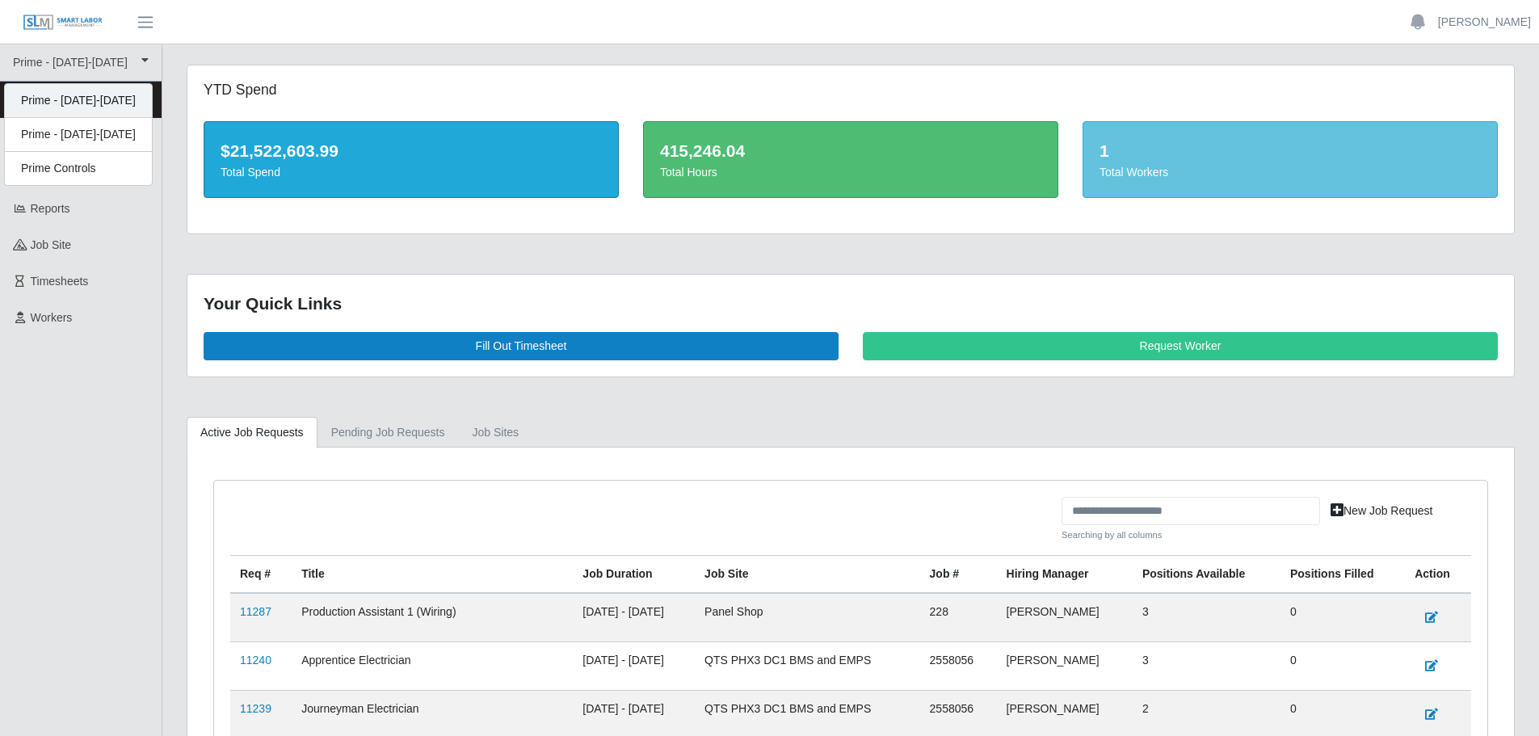
click at [74, 102] on div "Prime - [DATE]-[DATE]" at bounding box center [78, 101] width 147 height 34
